Goal: Ask a question

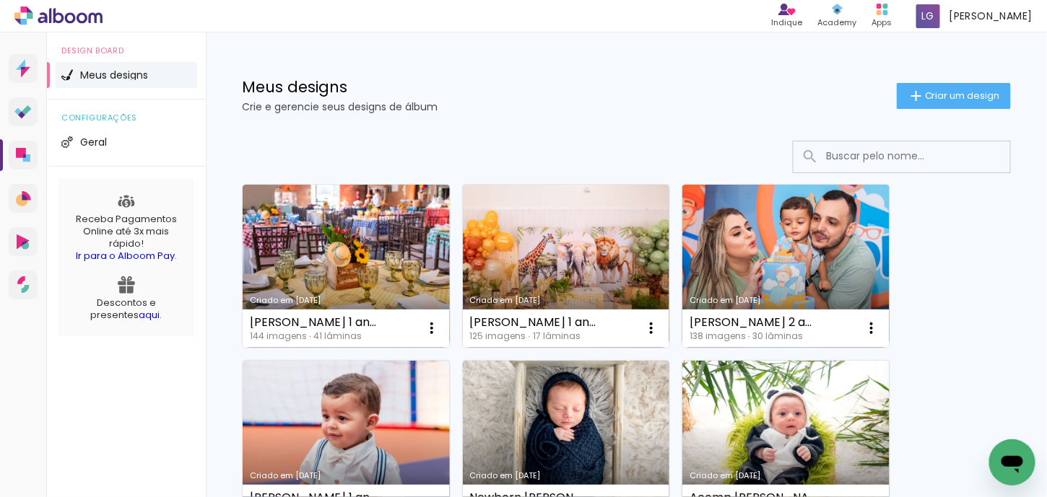
click at [1019, 474] on icon "Abrir janela de mensagens" at bounding box center [1011, 462] width 26 height 26
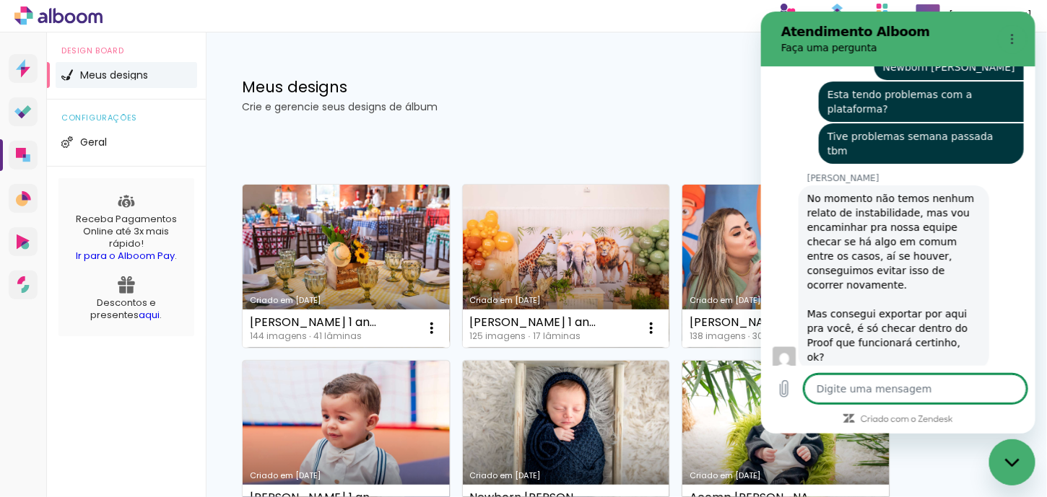
scroll to position [6111, 0]
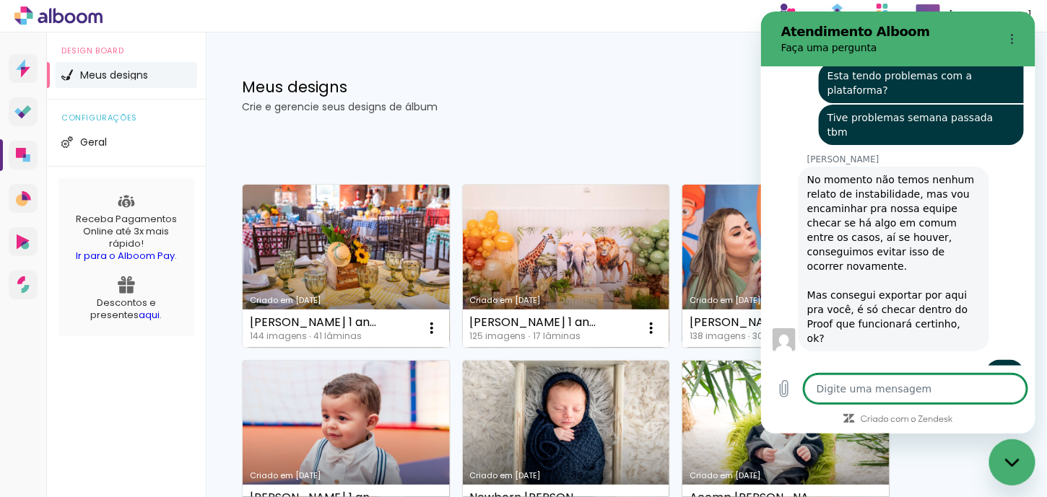
type textarea "x"
click at [901, 384] on textarea at bounding box center [915, 389] width 222 height 29
type textarea "S"
type textarea "x"
type textarea "So"
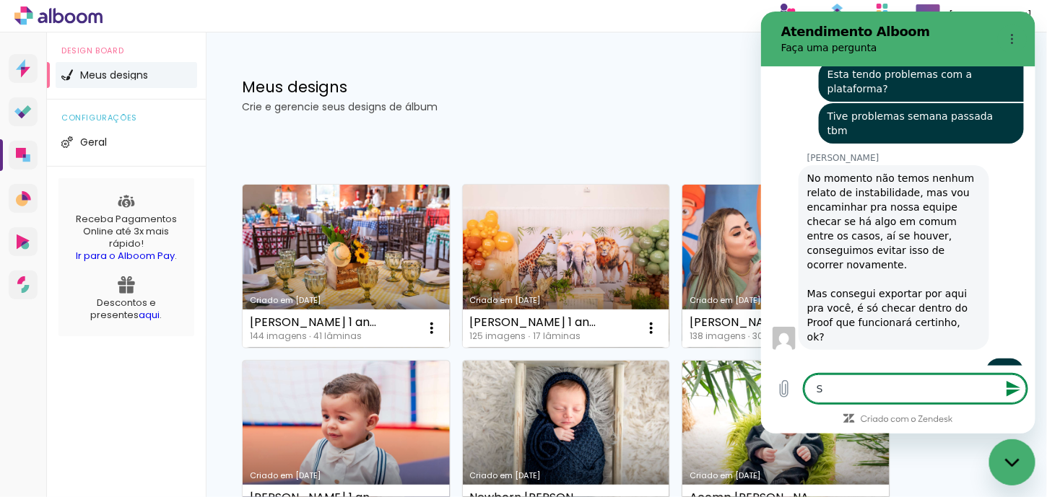
type textarea "x"
type textarea "So"
type textarea "x"
type textarea "So i"
type textarea "x"
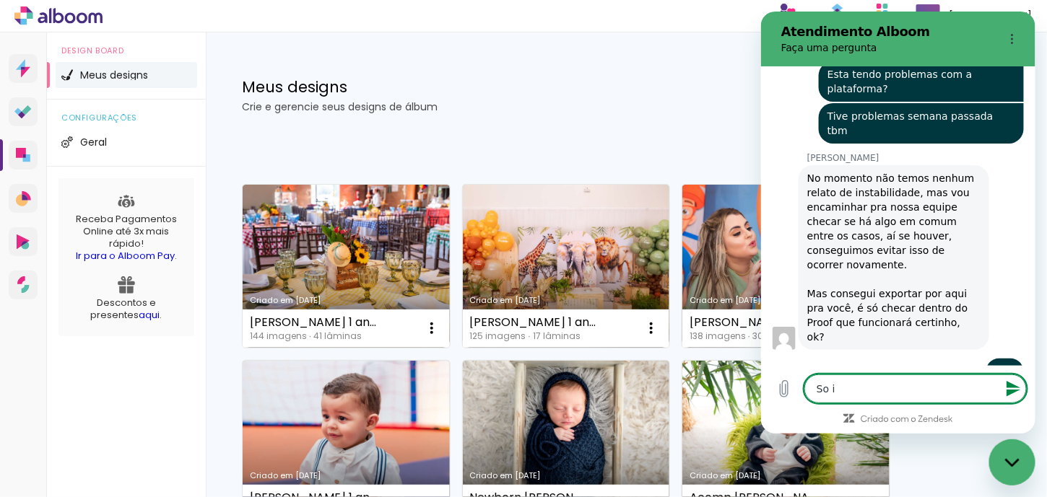
type textarea "So is"
type textarea "x"
type textarea "So iss"
type textarea "x"
type textarea "So isso"
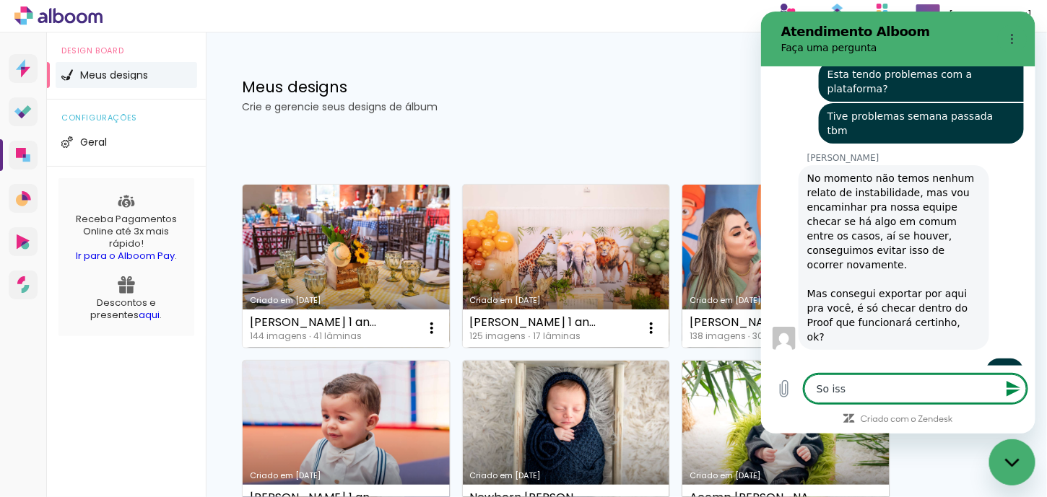
type textarea "x"
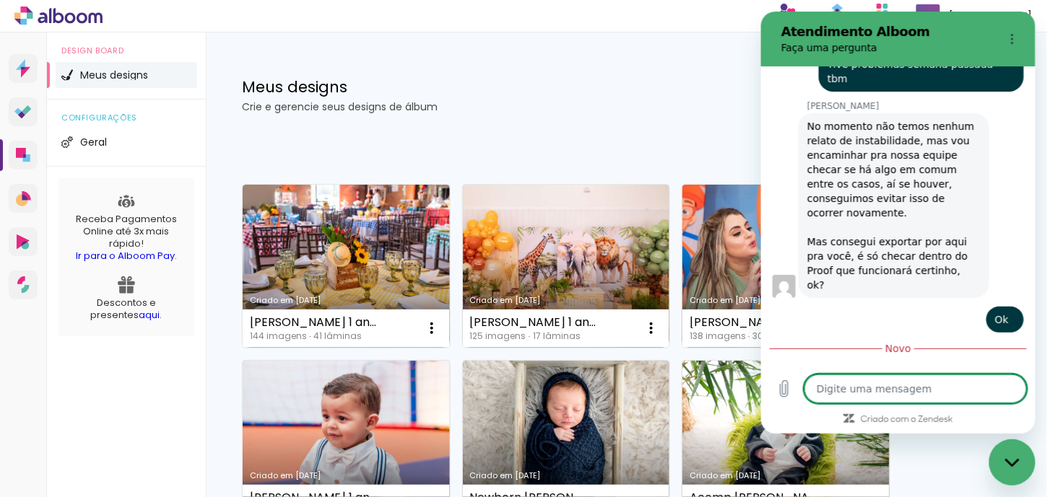
type textarea "x"
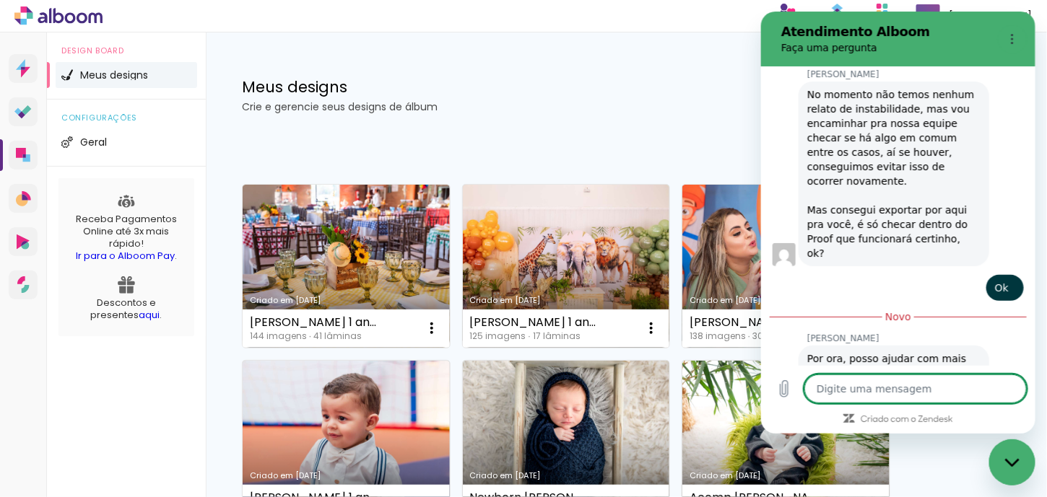
type textarea "M"
type textarea "x"
type textarea "Mu"
type textarea "x"
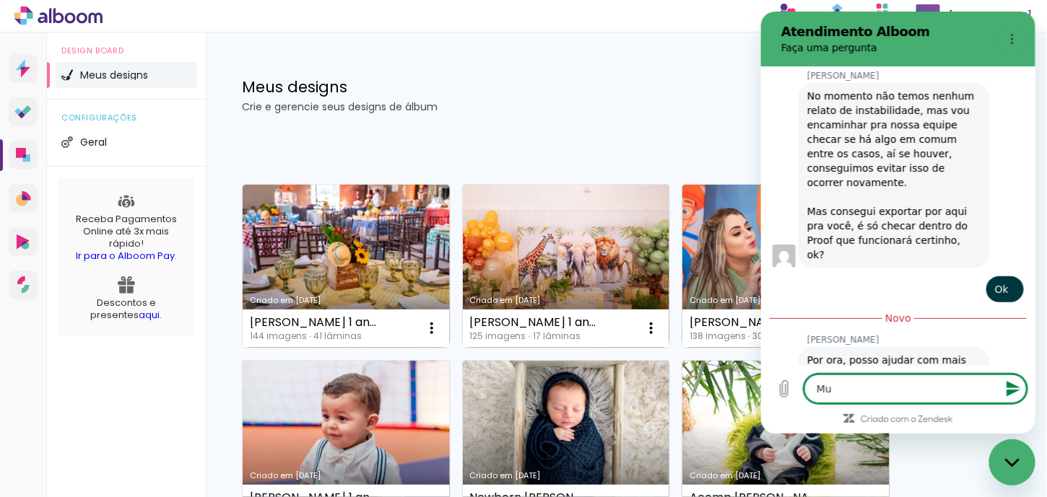
type textarea "Mui"
type textarea "x"
type textarea "Muit"
type textarea "x"
type textarea "Muito"
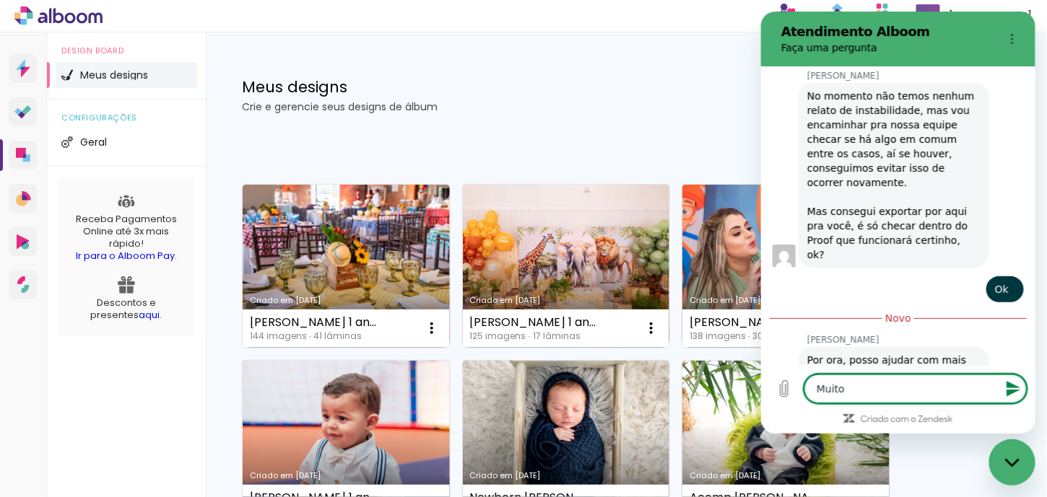
type textarea "x"
type textarea "Muito"
type textarea "x"
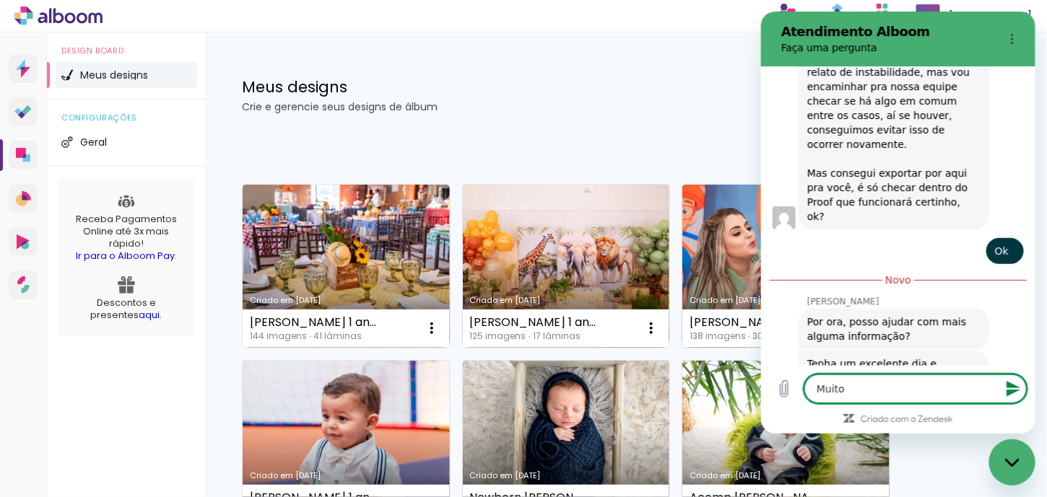
type textarea "Muito o"
type textarea "x"
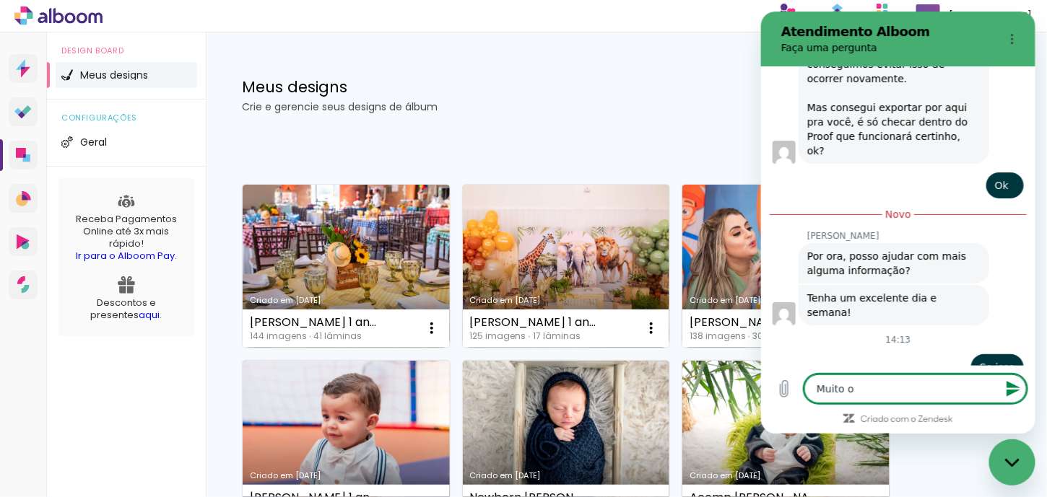
type textarea "Muito ob"
type textarea "x"
type textarea "Muito obr"
type textarea "x"
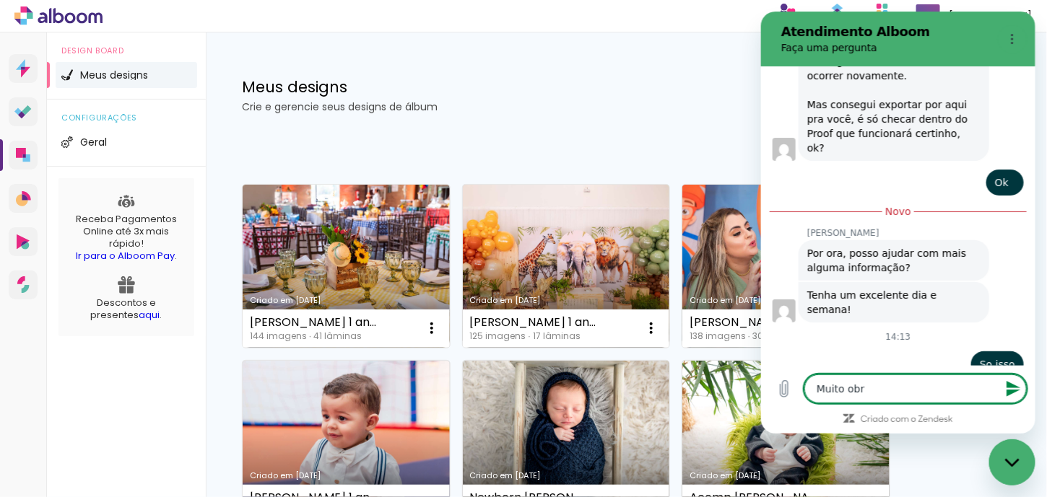
type textarea "Muito obri"
type textarea "x"
type textarea "Muito obri"
type textarea "x"
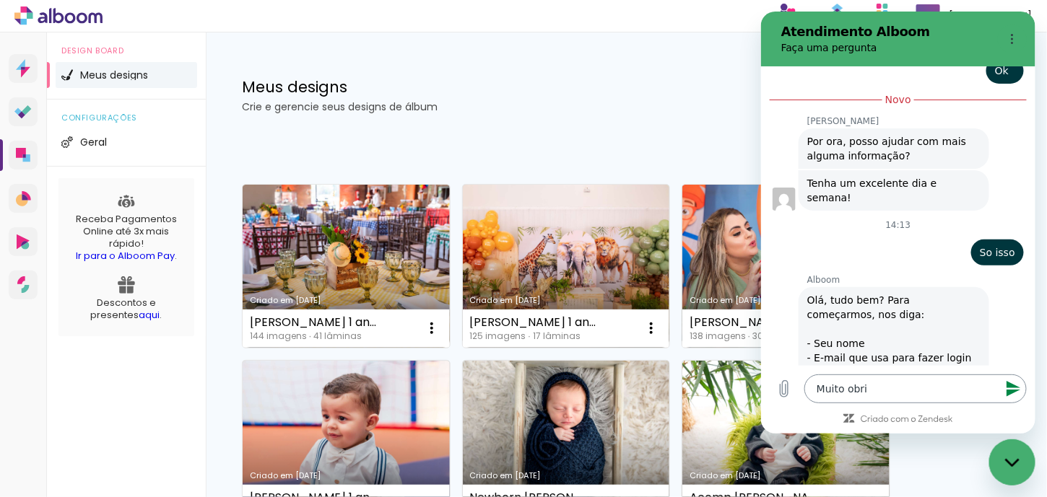
scroll to position [6411, 0]
type input "g"
click at [875, 389] on textarea "Muito obri" at bounding box center [915, 389] width 222 height 29
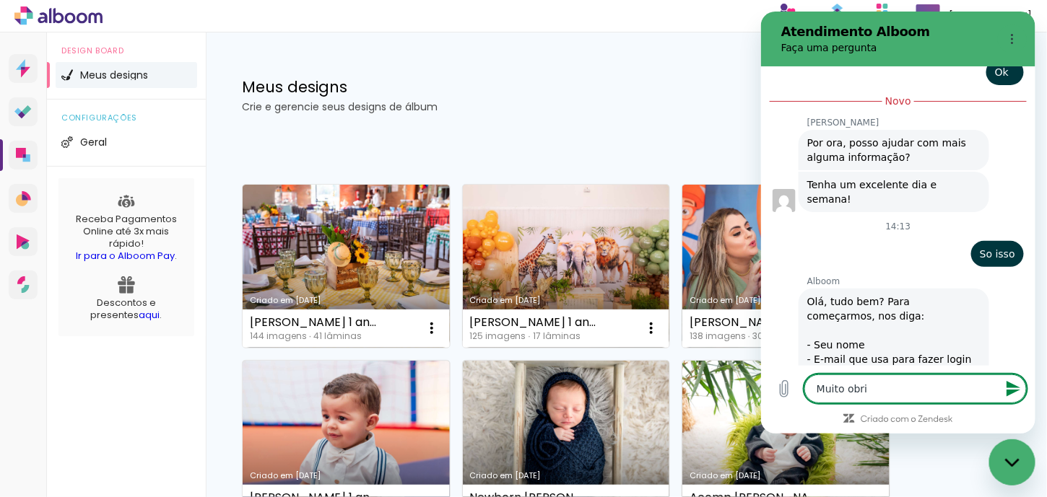
type textarea "Muito obrig"
type textarea "x"
type textarea "Muito obriga"
type textarea "x"
type textarea "Muito obrigad"
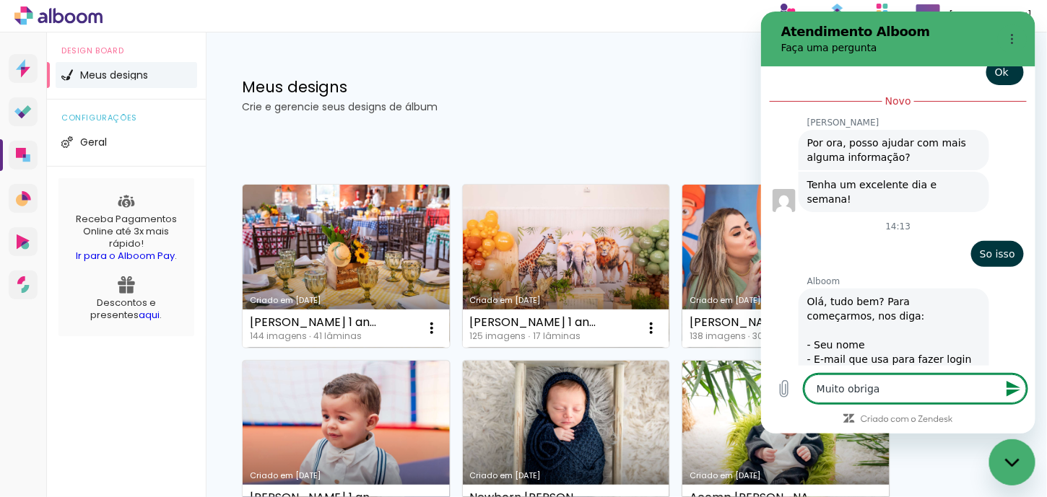
type textarea "x"
type textarea "Muito obrigada"
type textarea "x"
type textarea "Muito obrigada,"
type textarea "x"
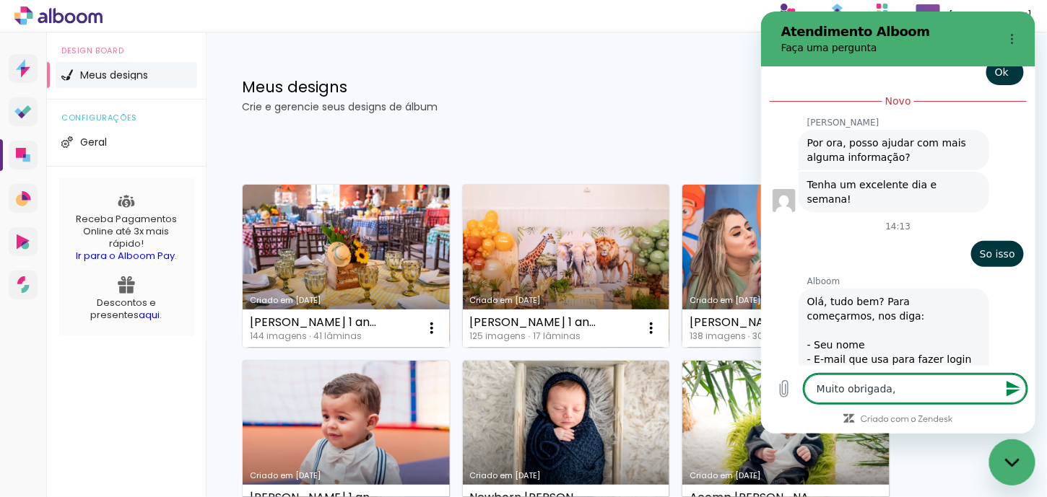
type textarea "Muito obrigada,"
type textarea "x"
type textarea "Muito obrigada, e"
type textarea "x"
type textarea "Muito obrigada, e"
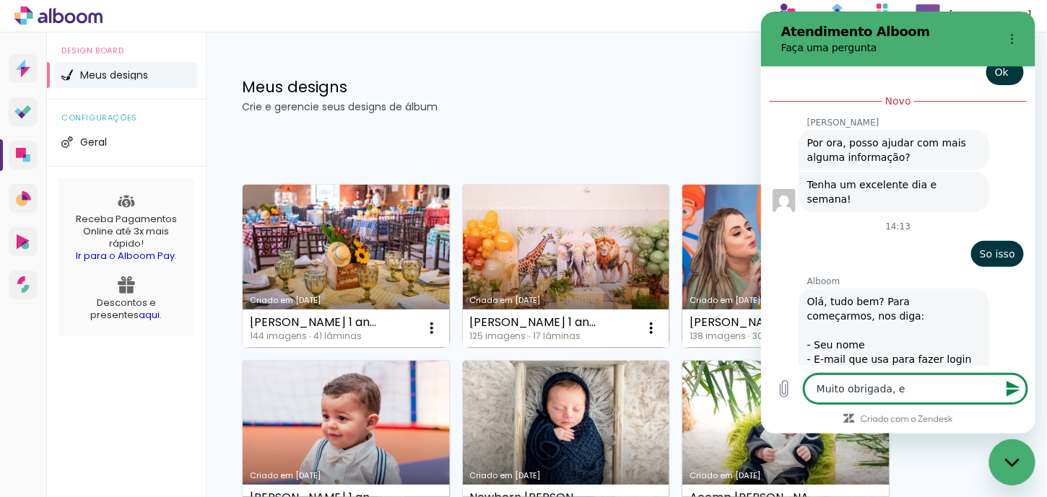
type textarea "x"
type textarea "Muito obrigada, e p"
type textarea "x"
type textarea "Muito obrigada, e [GEOGRAPHIC_DATA]"
type textarea "x"
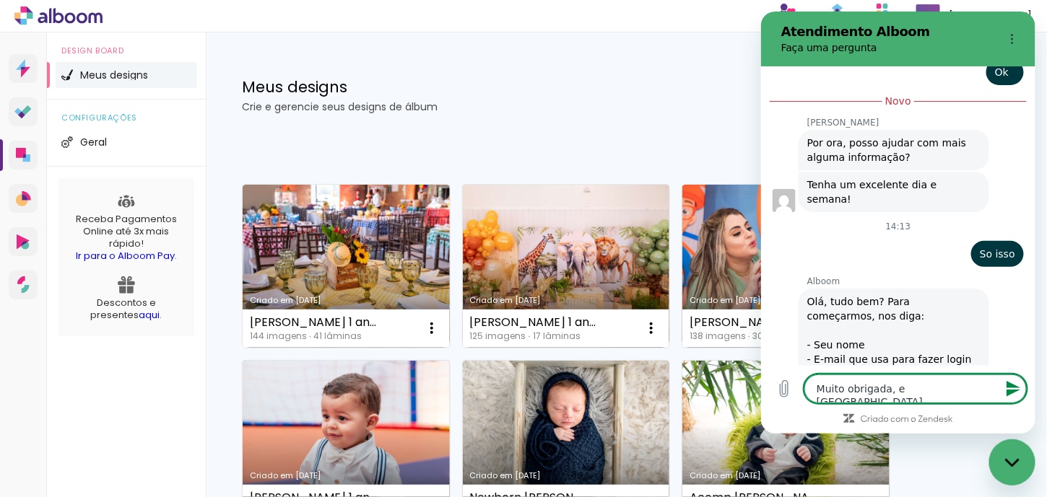
type textarea "Muito obrigada, e par"
type textarea "x"
type textarea "Muito obrigada, e para"
type textarea "x"
type textarea "Muito obrigada, e para"
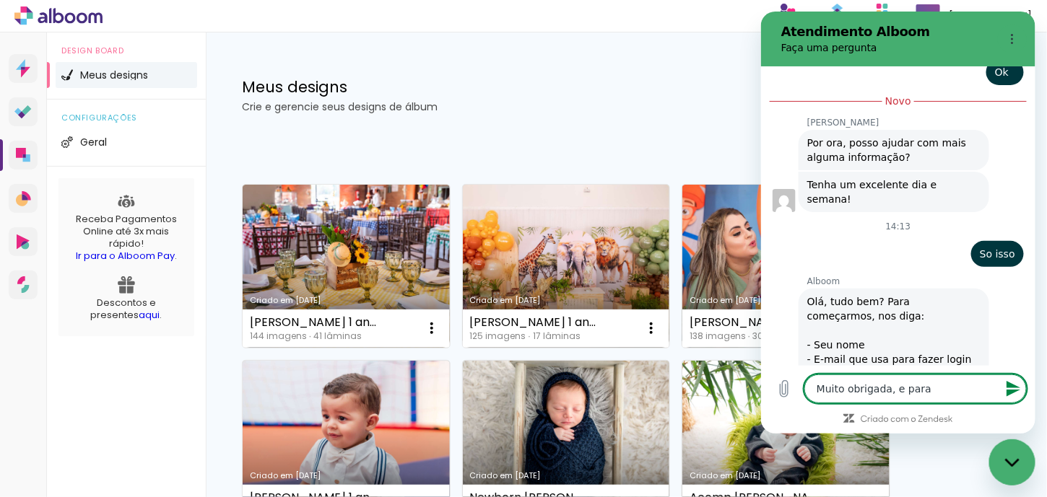
type textarea "x"
type textarea "Muito obrigada, e para v"
type textarea "x"
type textarea "Muito obrigada, e para vc"
type textarea "x"
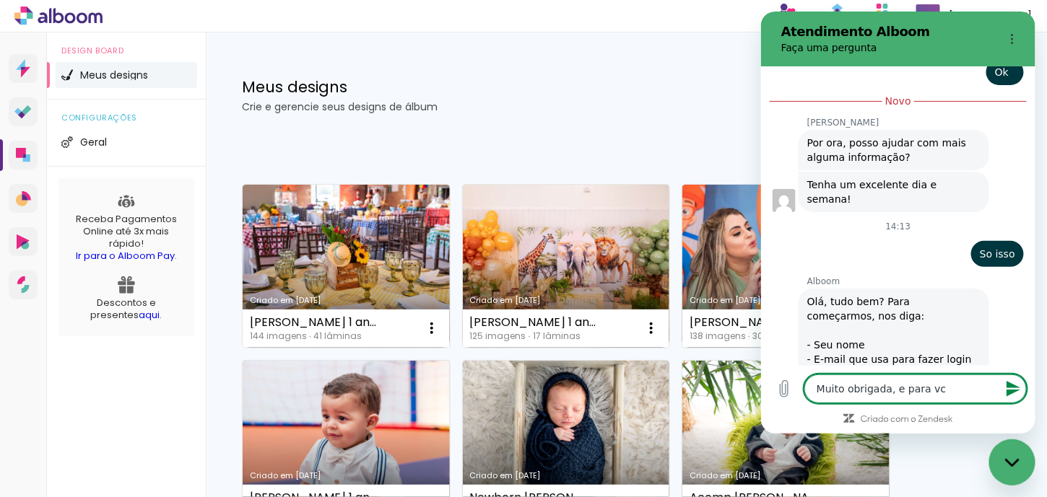
type textarea "Muito obrigada, e para vc"
type textarea "x"
type textarea "Muito obrigada, e para vc t"
type textarea "x"
type textarea "Muito obrigada, e para vc tb"
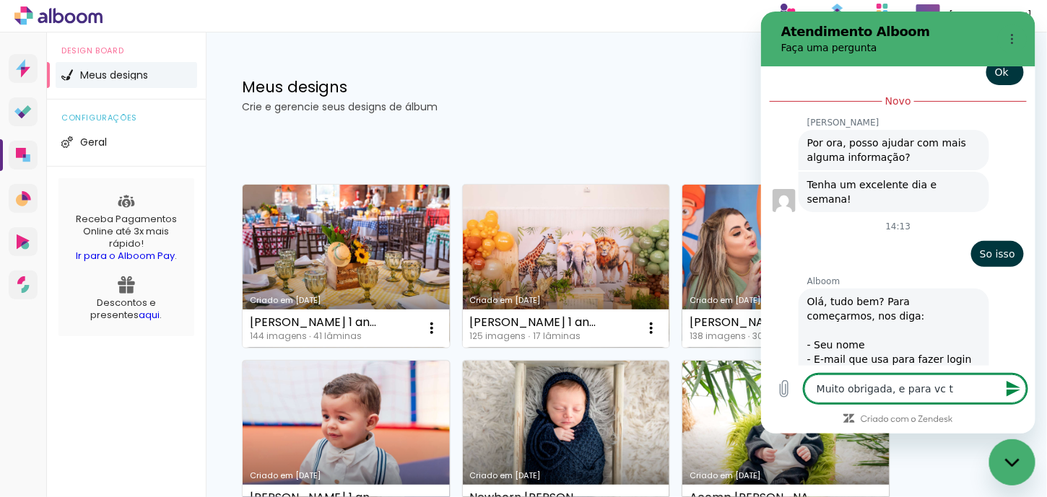
type textarea "x"
type textarea "Muito obrigada, e para vc tbm"
type textarea "x"
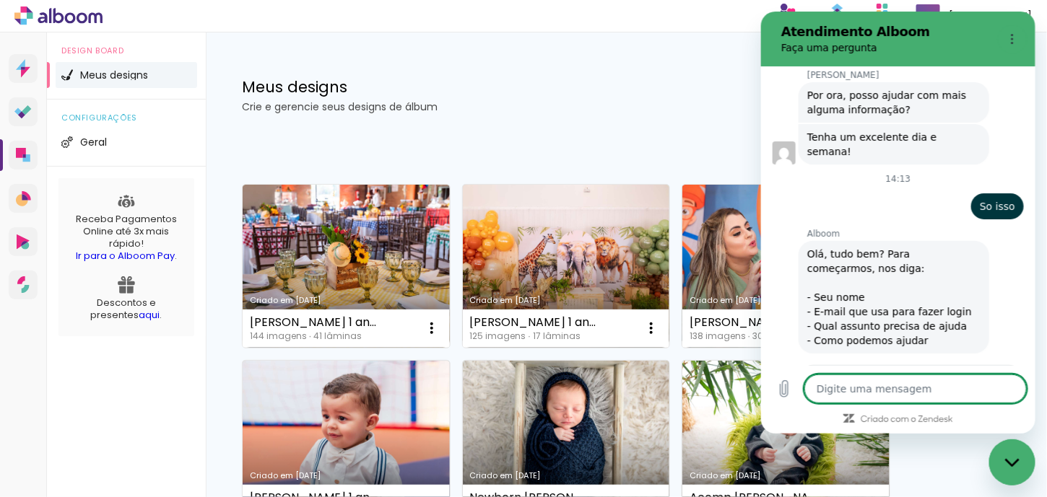
type textarea "x"
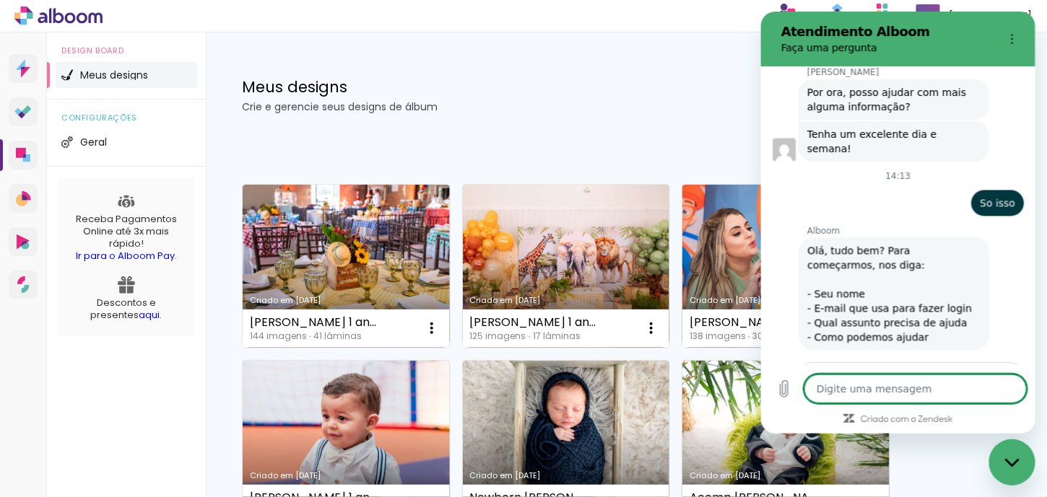
click at [1016, 467] on div "Fechar janela de mensagens" at bounding box center [1011, 461] width 43 height 43
type textarea "x"
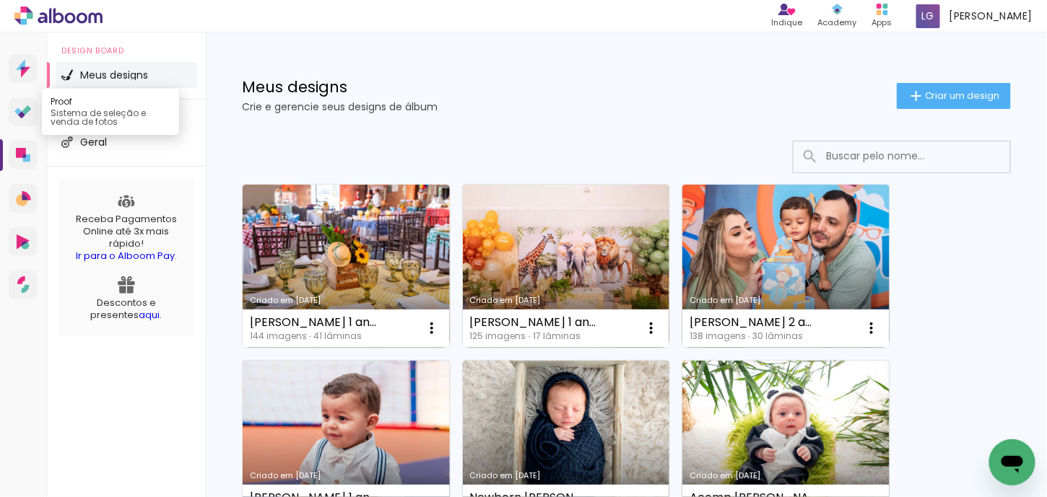
click at [13, 110] on link "Proof Sistema de seleção e venda de fotos" at bounding box center [23, 111] width 29 height 29
